Goal: Task Accomplishment & Management: Manage account settings

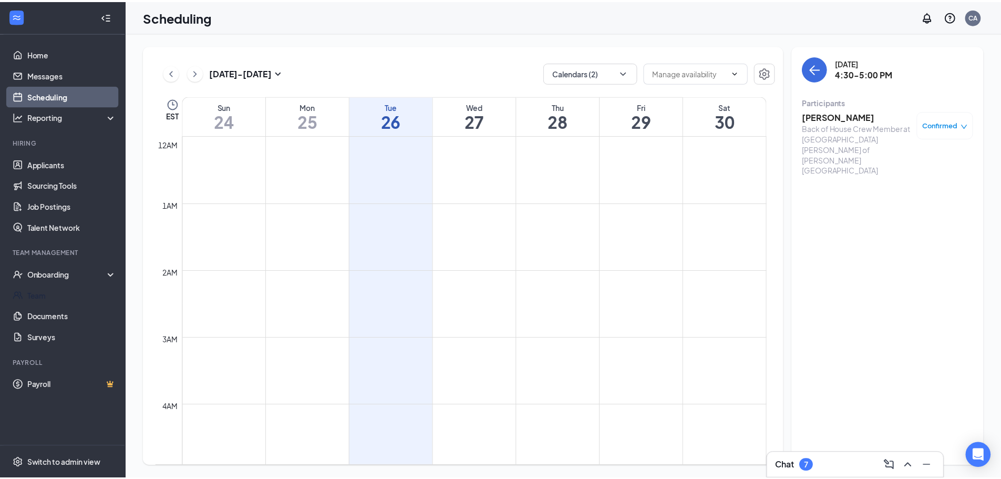
scroll to position [937, 0]
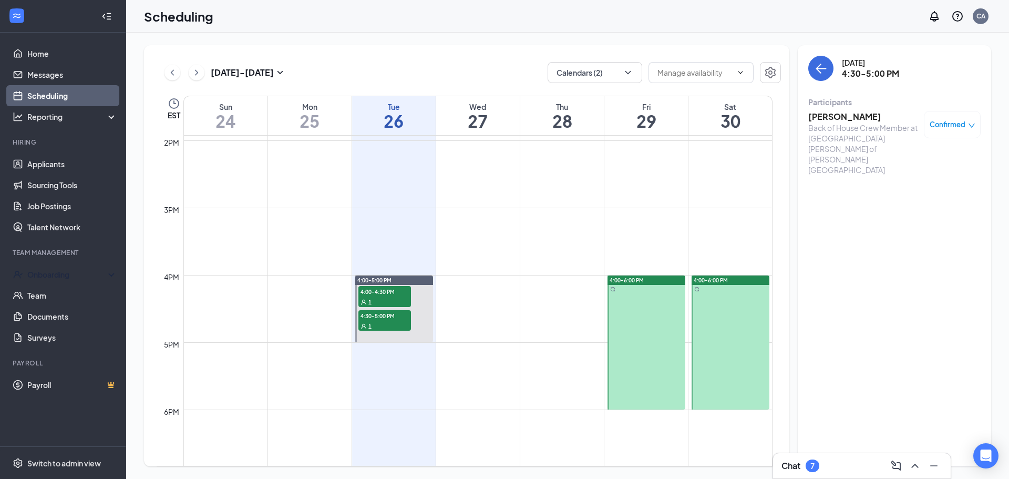
drag, startPoint x: 80, startPoint y: 279, endPoint x: 131, endPoint y: 289, distance: 51.4
click at [80, 279] on div "Onboarding" at bounding box center [67, 274] width 81 height 11
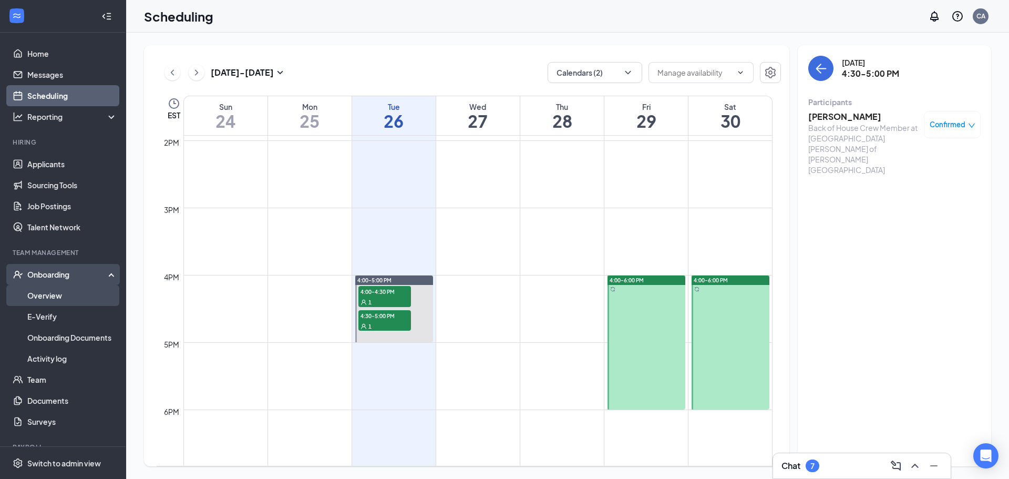
click at [81, 295] on link "Overview" at bounding box center [72, 295] width 90 height 21
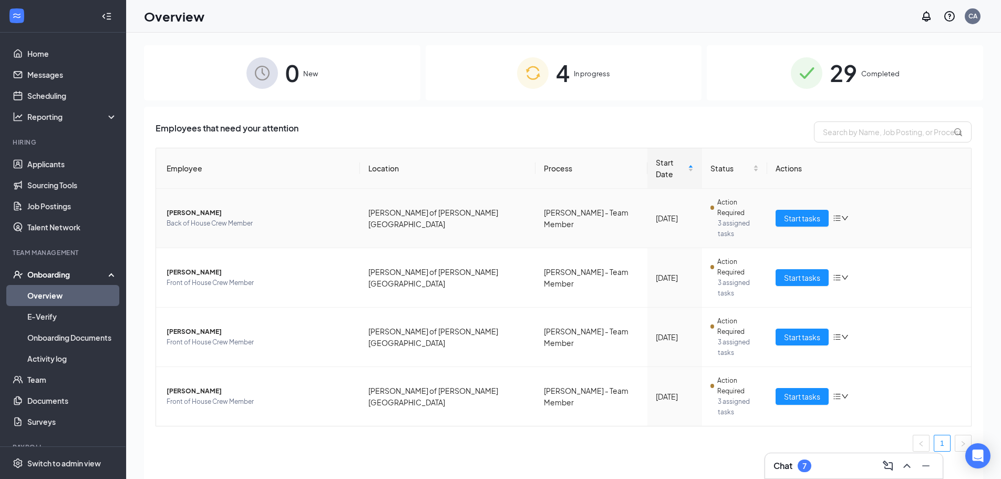
click at [204, 208] on span "[PERSON_NAME]" at bounding box center [259, 213] width 185 height 11
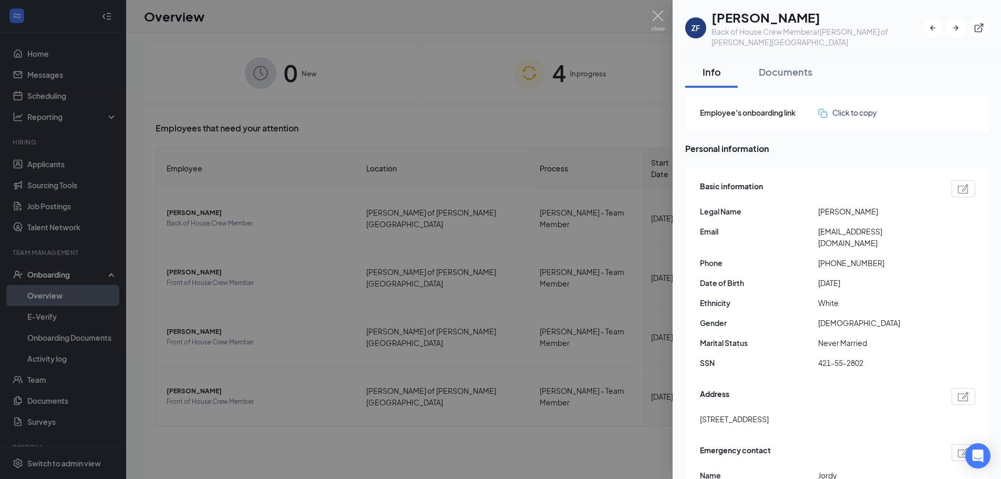
click at [280, 301] on div at bounding box center [500, 239] width 1001 height 479
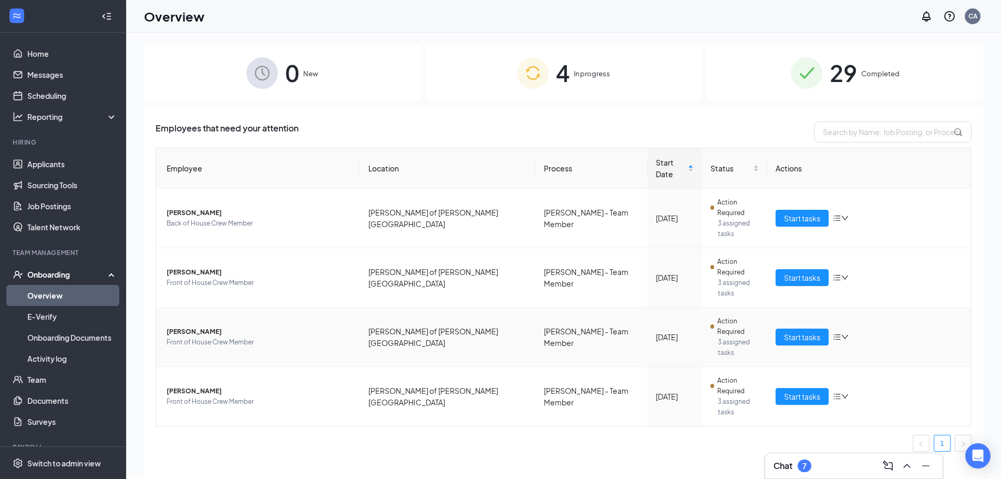
click at [189, 267] on span "[PERSON_NAME]" at bounding box center [259, 272] width 185 height 11
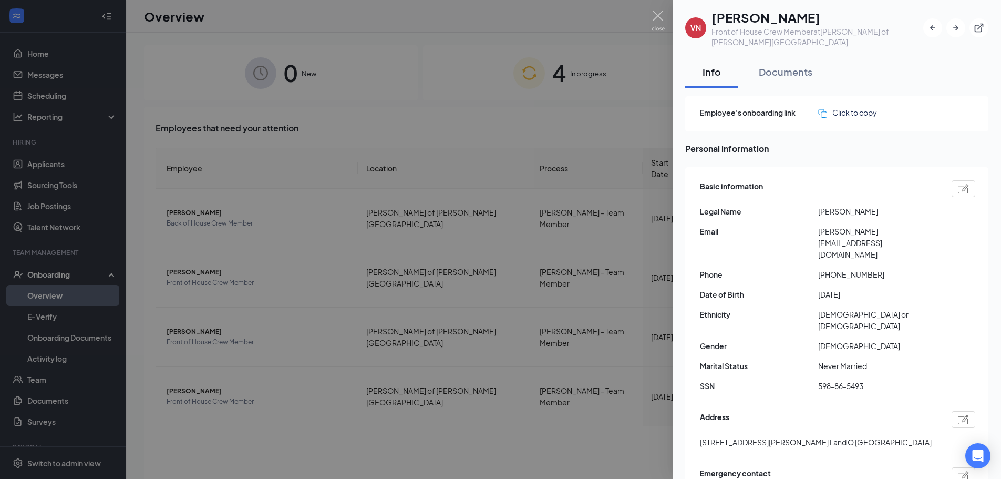
click at [231, 203] on div at bounding box center [500, 239] width 1001 height 479
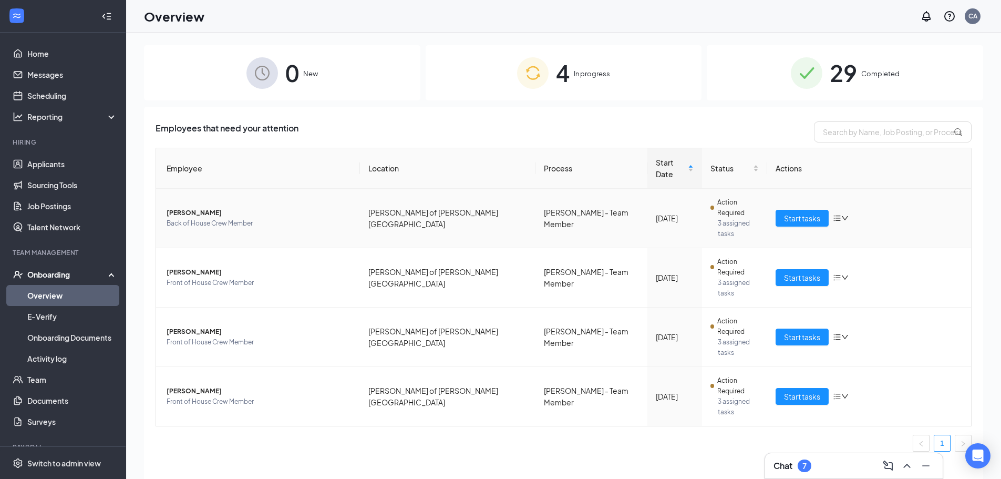
drag, startPoint x: 193, startPoint y: 188, endPoint x: 199, endPoint y: 213, distance: 26.0
click at [193, 208] on span "[PERSON_NAME]" at bounding box center [259, 213] width 185 height 11
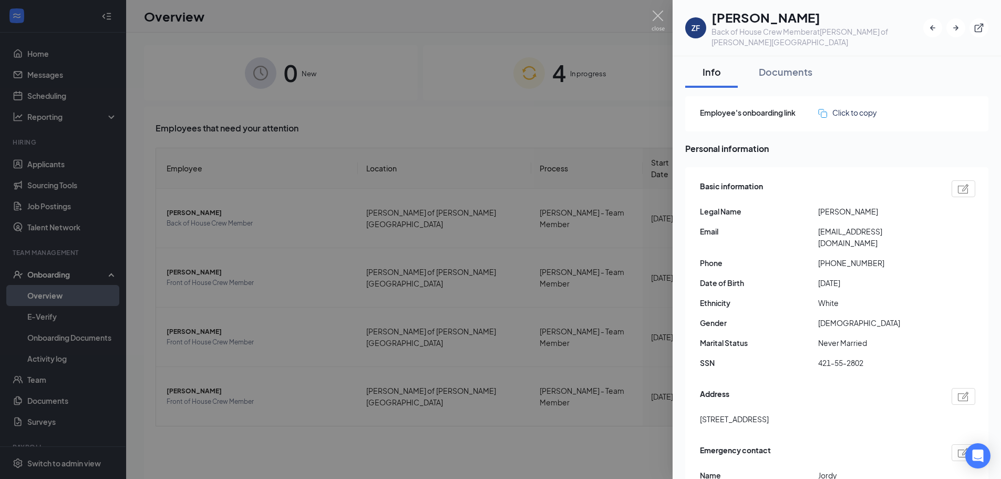
click at [467, 209] on div at bounding box center [500, 239] width 1001 height 479
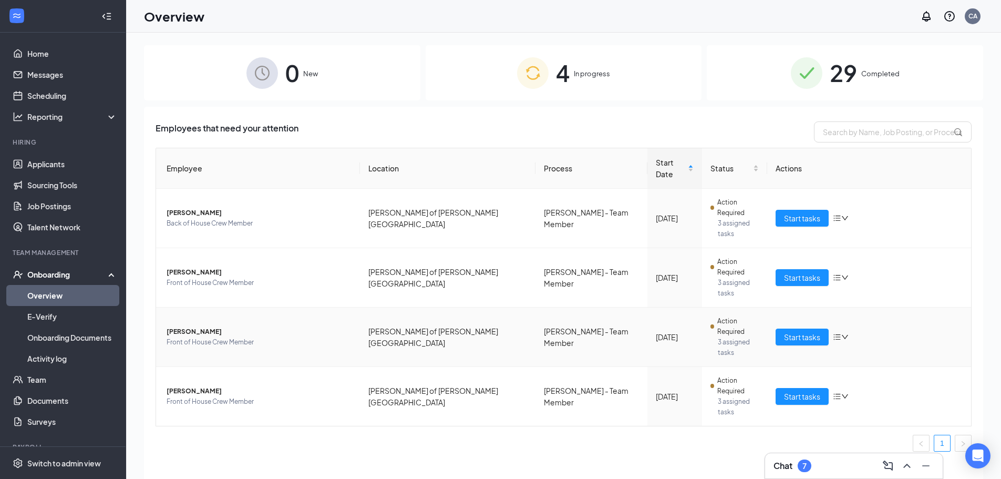
click at [204, 326] on span "[PERSON_NAME]" at bounding box center [259, 331] width 185 height 11
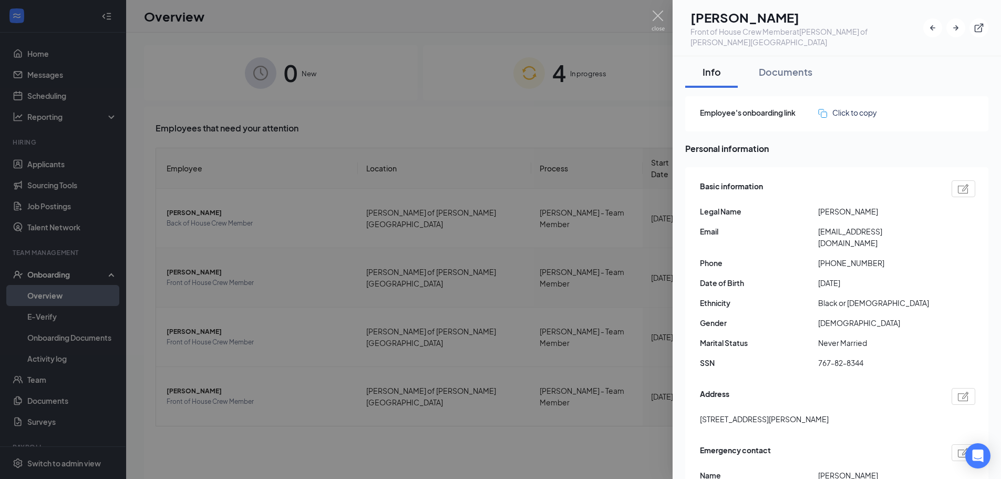
drag, startPoint x: 442, startPoint y: 325, endPoint x: 190, endPoint y: 225, distance: 270.7
click at [438, 323] on div at bounding box center [500, 239] width 1001 height 479
click at [190, 267] on span "[PERSON_NAME]" at bounding box center [258, 272] width 183 height 11
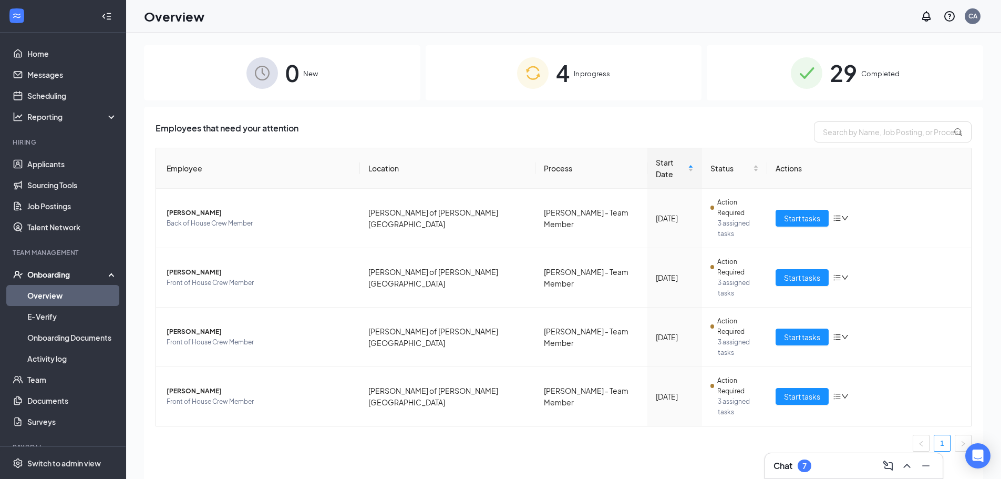
click at [192, 267] on span "[PERSON_NAME]" at bounding box center [259, 272] width 185 height 11
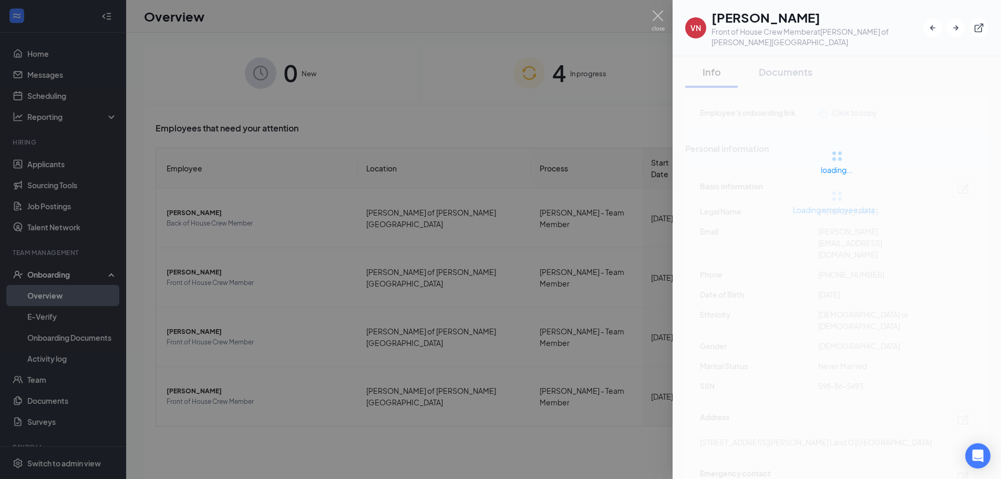
scroll to position [53, 0]
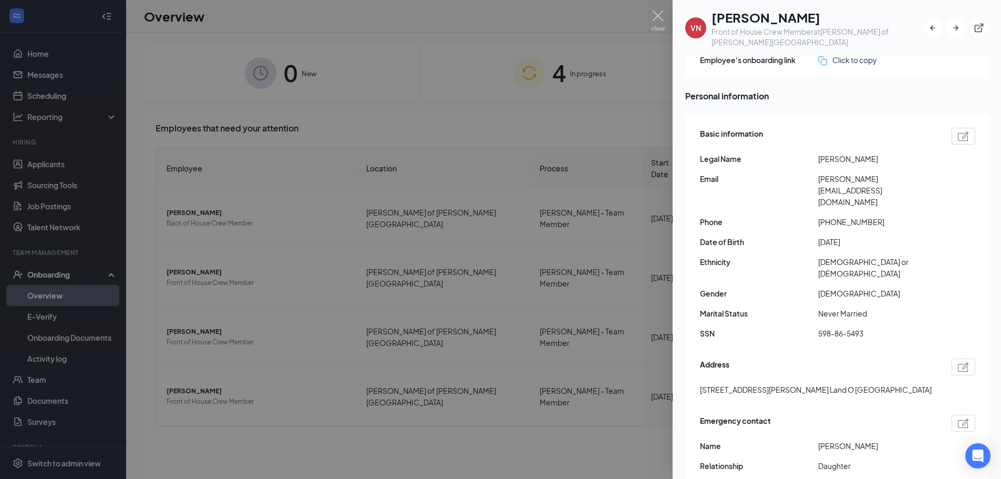
click at [173, 200] on div at bounding box center [500, 239] width 1001 height 479
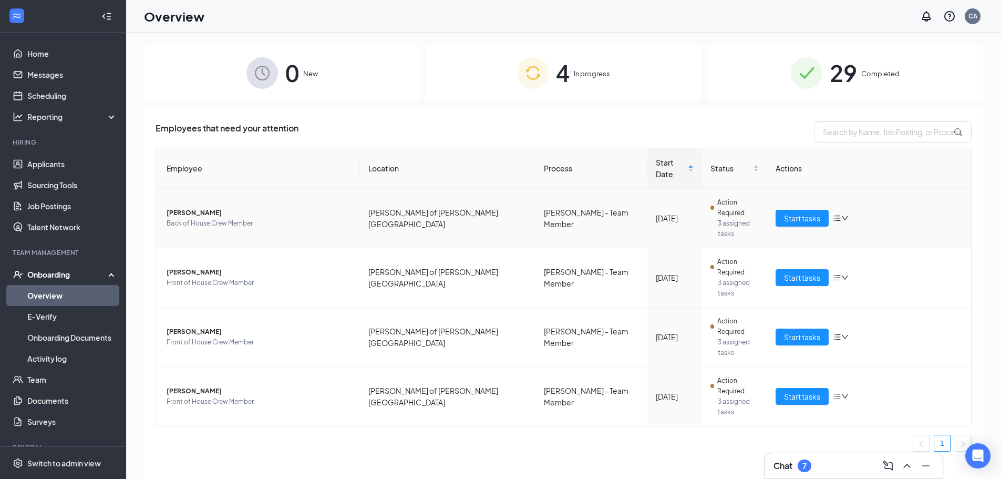
click at [203, 208] on span "[PERSON_NAME]" at bounding box center [259, 213] width 185 height 11
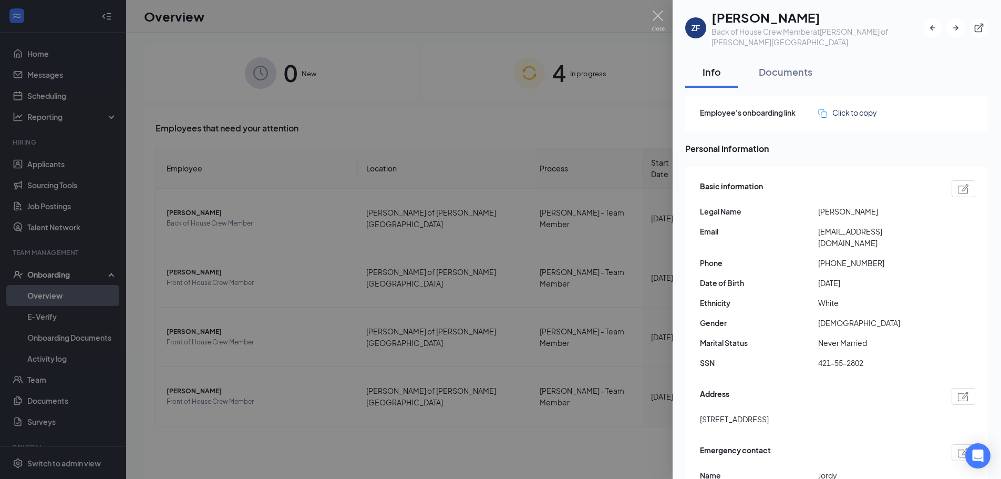
click at [176, 286] on div at bounding box center [500, 239] width 1001 height 479
click at [268, 260] on div at bounding box center [500, 239] width 1001 height 479
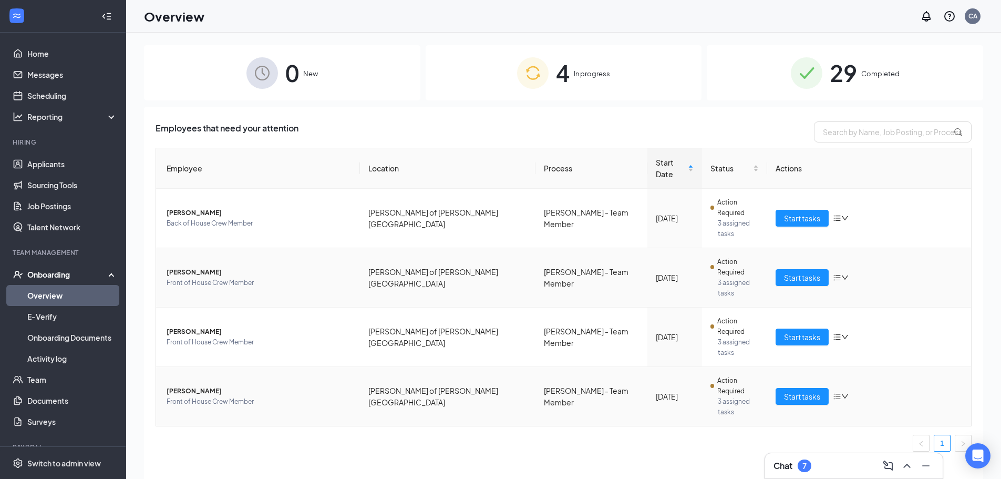
click at [215, 386] on span "[PERSON_NAME]" at bounding box center [259, 391] width 185 height 11
click at [204, 386] on span "[PERSON_NAME]" at bounding box center [259, 391] width 185 height 11
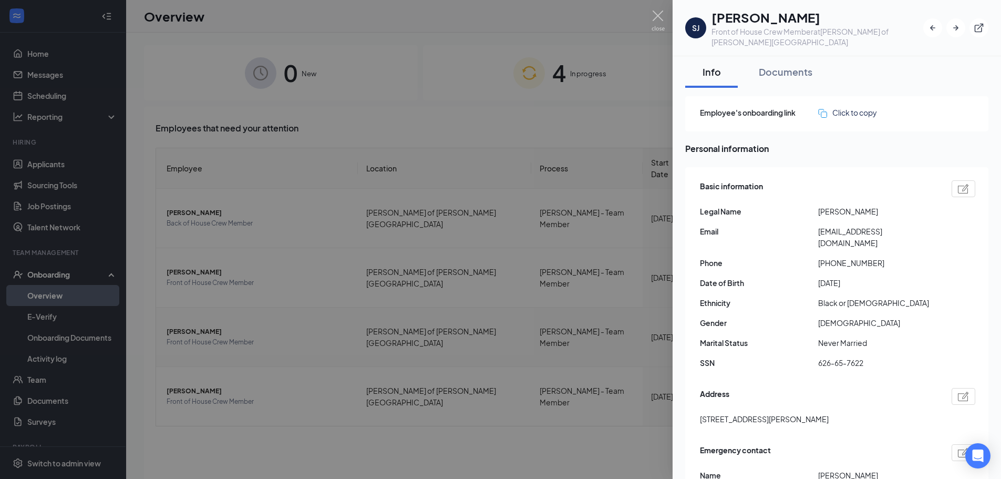
click at [517, 131] on div at bounding box center [500, 239] width 1001 height 479
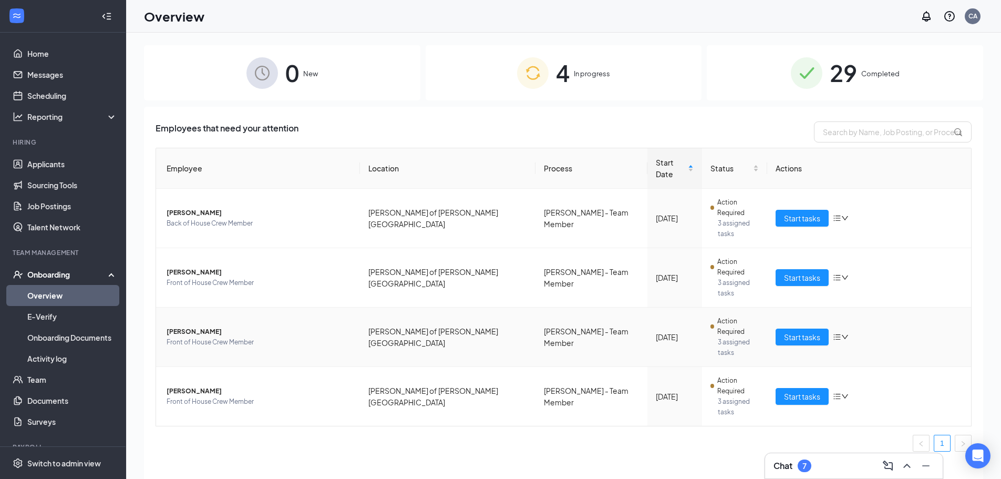
click at [179, 326] on span "[PERSON_NAME]" at bounding box center [259, 331] width 185 height 11
click at [208, 326] on span "[PERSON_NAME]" at bounding box center [259, 331] width 185 height 11
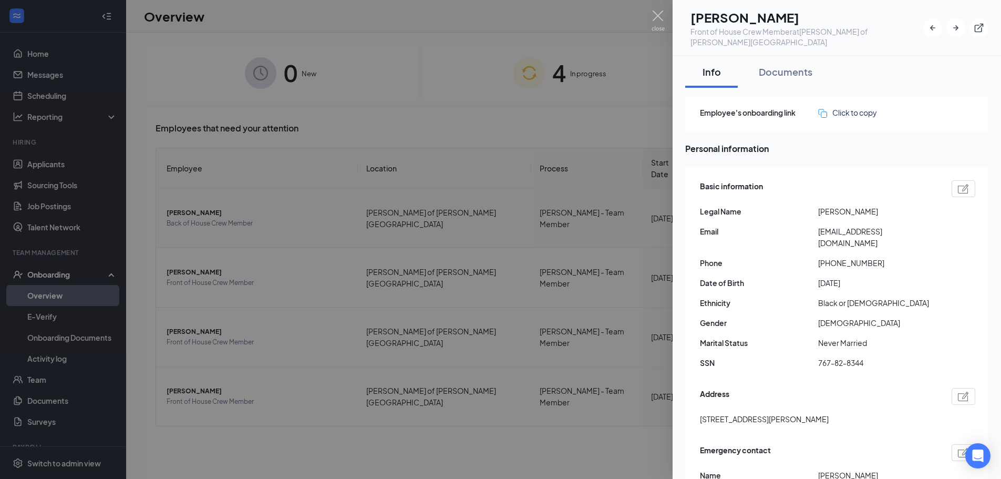
click at [272, 275] on div at bounding box center [500, 239] width 1001 height 479
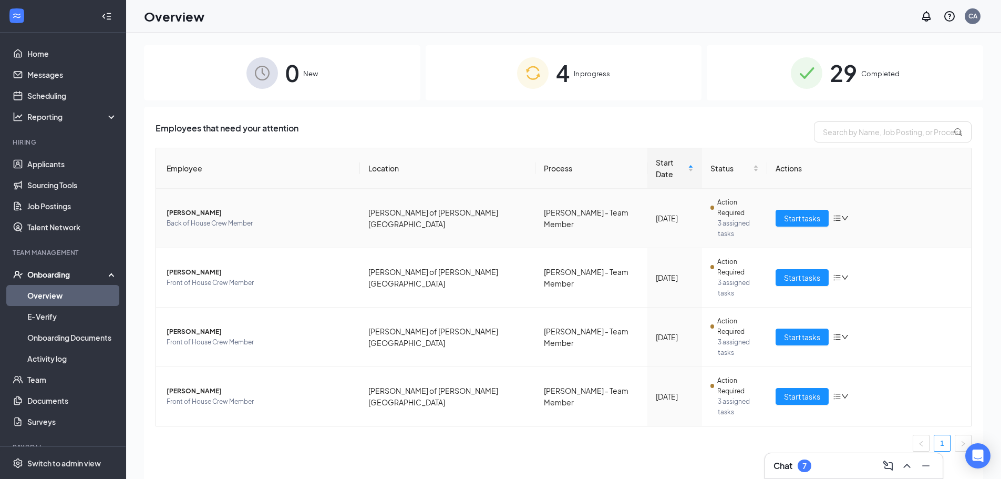
click at [184, 208] on span "[PERSON_NAME]" at bounding box center [259, 213] width 185 height 11
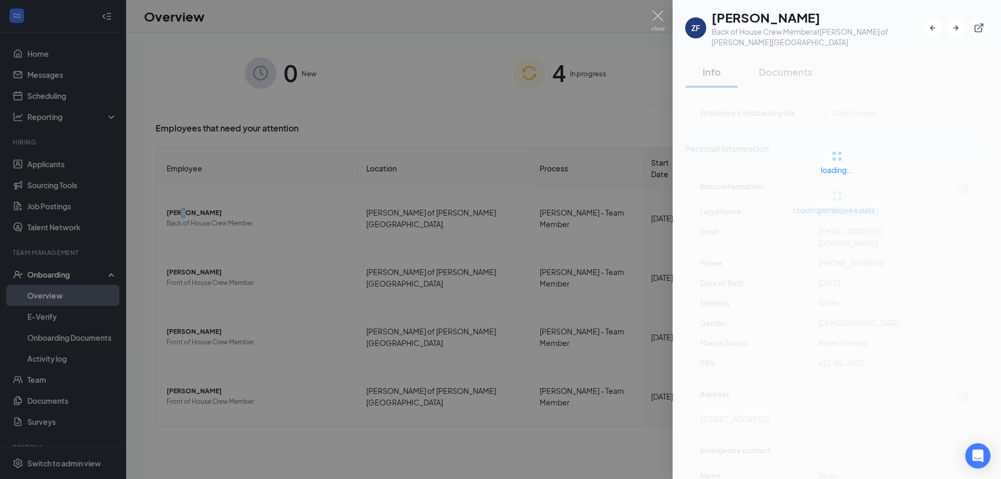
click at [498, 313] on div at bounding box center [500, 239] width 1001 height 479
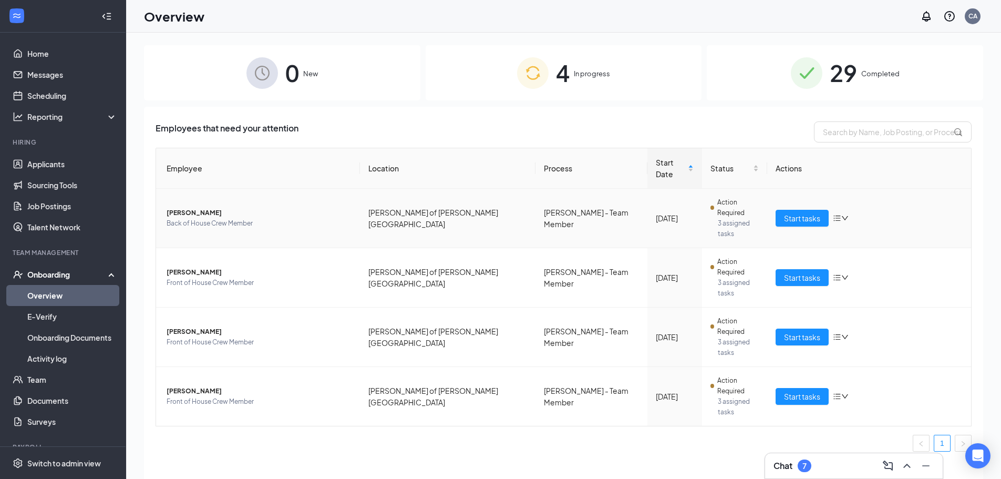
click at [208, 208] on span "[PERSON_NAME]" at bounding box center [259, 213] width 185 height 11
click at [193, 208] on span "[PERSON_NAME]" at bounding box center [259, 213] width 185 height 11
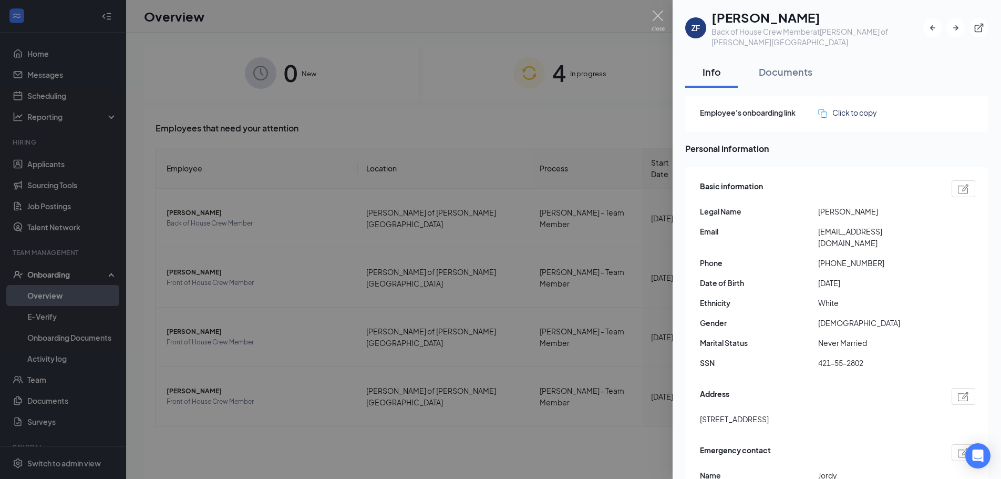
click at [195, 191] on div at bounding box center [500, 239] width 1001 height 479
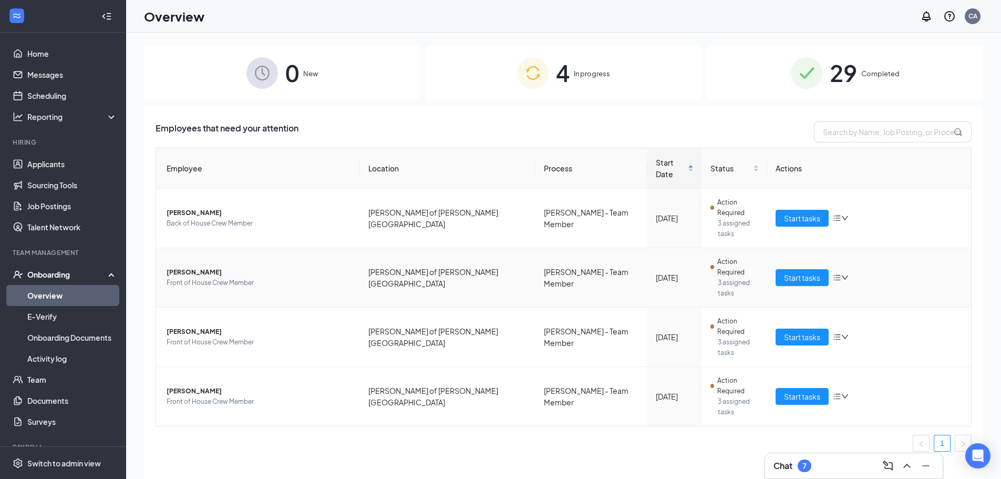
click at [196, 267] on span "[PERSON_NAME]" at bounding box center [259, 272] width 185 height 11
